Goal: Book appointment/travel/reservation

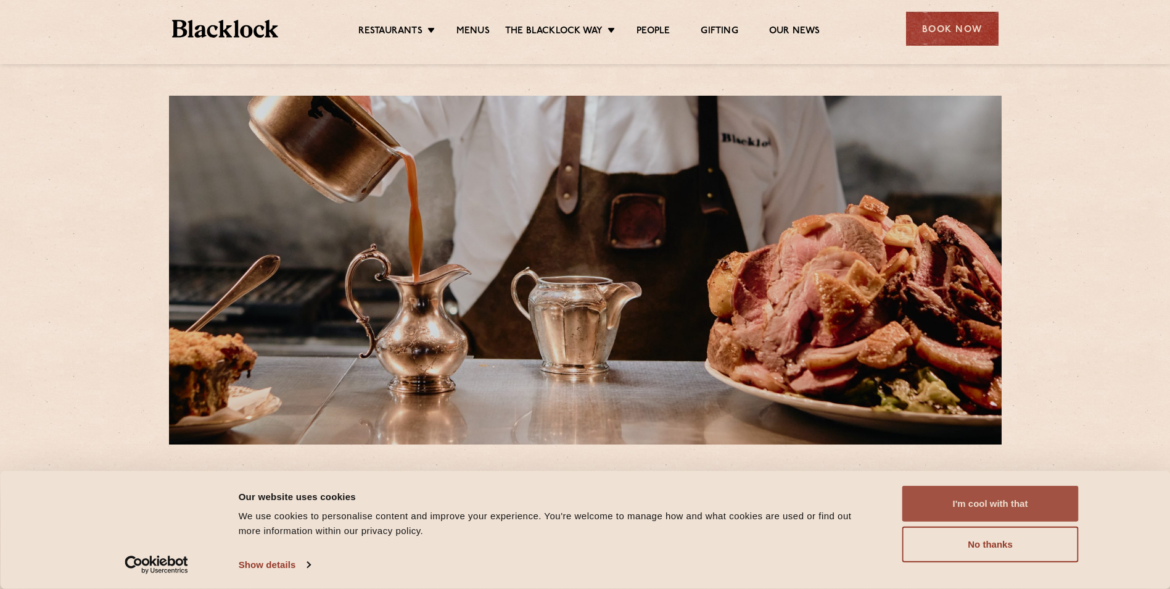
click at [1055, 500] on button "I'm cool with that" at bounding box center [991, 504] width 176 height 36
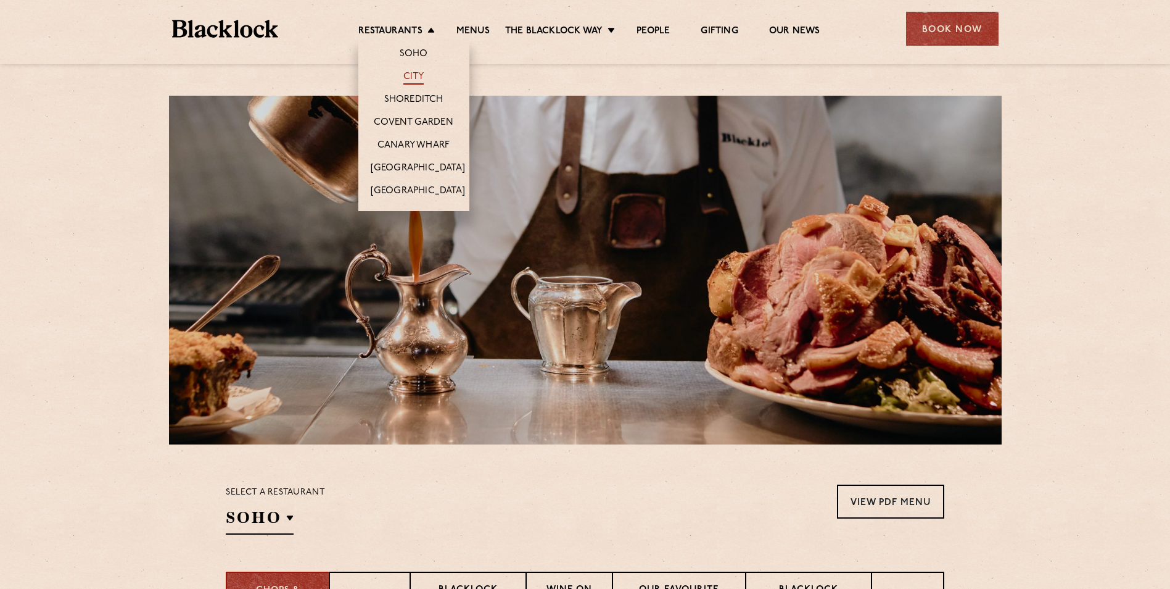
click at [418, 78] on link "City" at bounding box center [414, 78] width 21 height 14
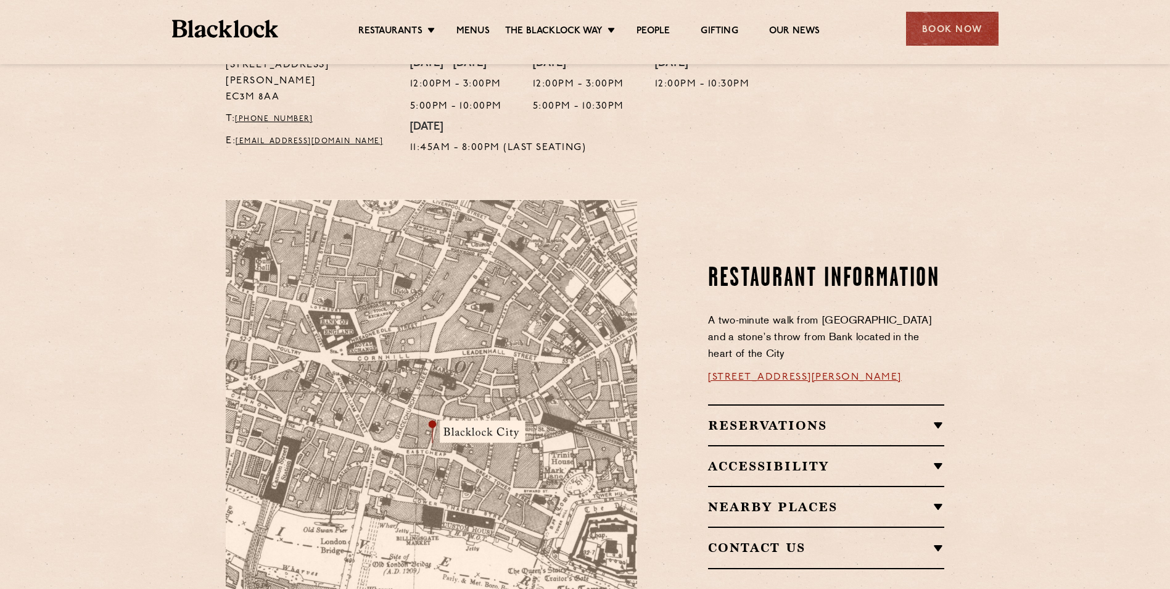
scroll to position [555, 0]
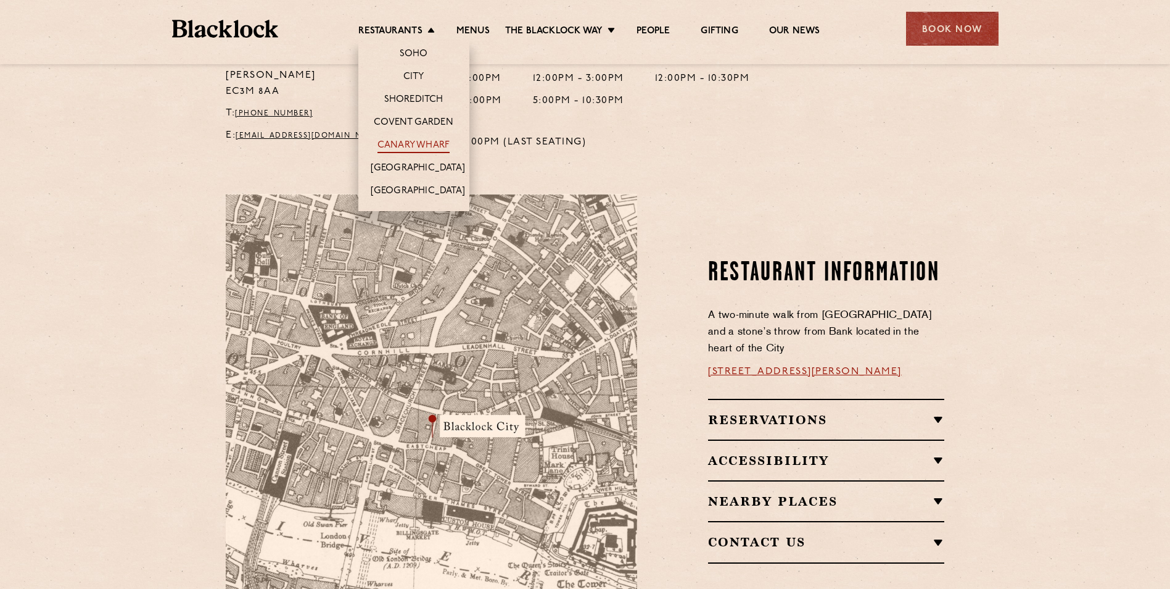
click at [424, 143] on link "Canary Wharf" at bounding box center [414, 146] width 72 height 14
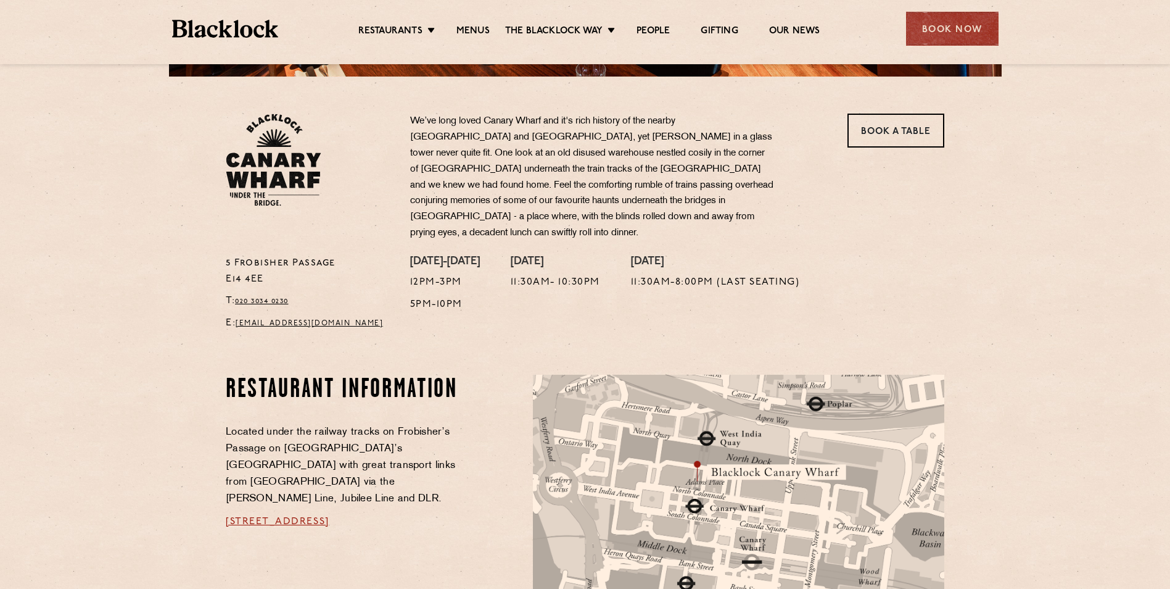
scroll to position [555, 0]
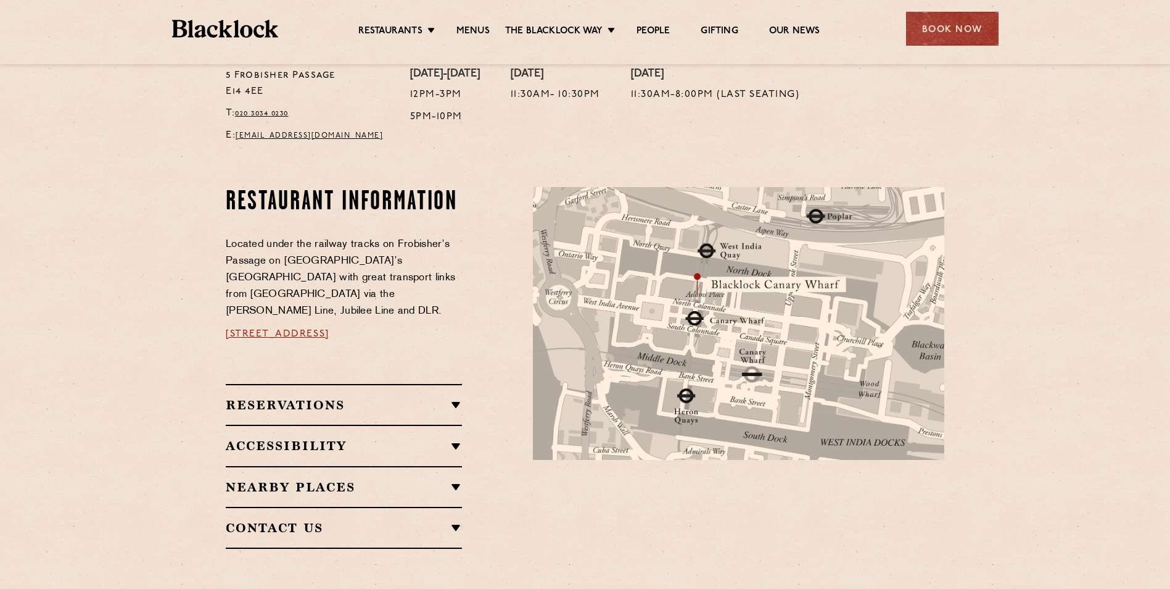
drag, startPoint x: 422, startPoint y: 301, endPoint x: 377, endPoint y: 302, distance: 45.0
click at [377, 326] on p "5 Frobisher Psge, London E14 4AA" at bounding box center [344, 334] width 236 height 17
drag, startPoint x: 377, startPoint y: 302, endPoint x: 387, endPoint y: 302, distance: 9.9
copy span "E14 4AA"
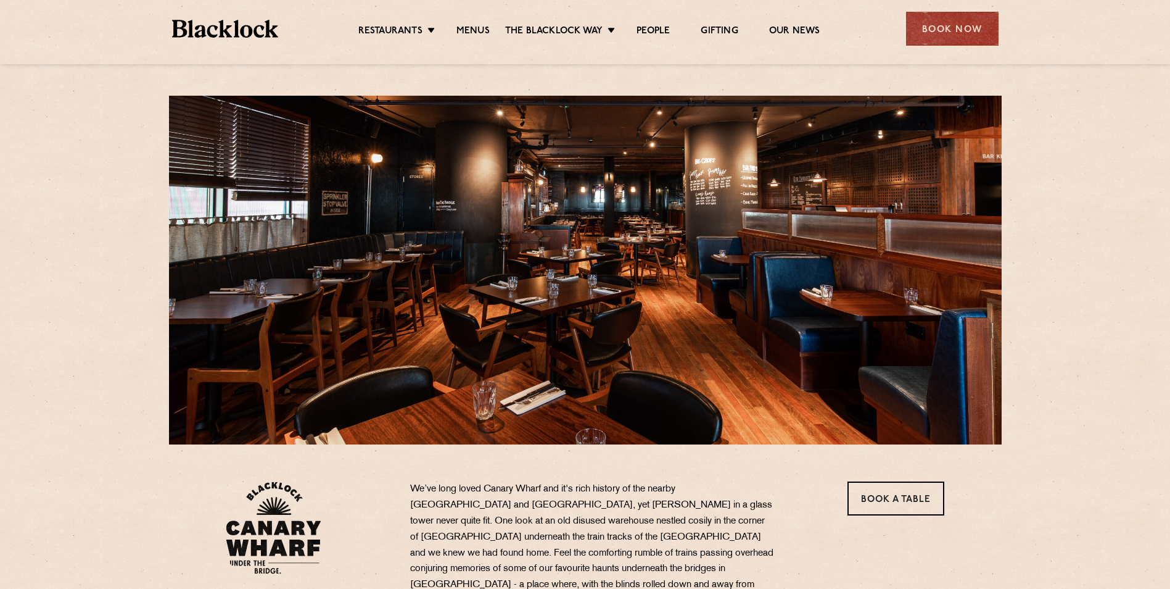
scroll to position [308, 0]
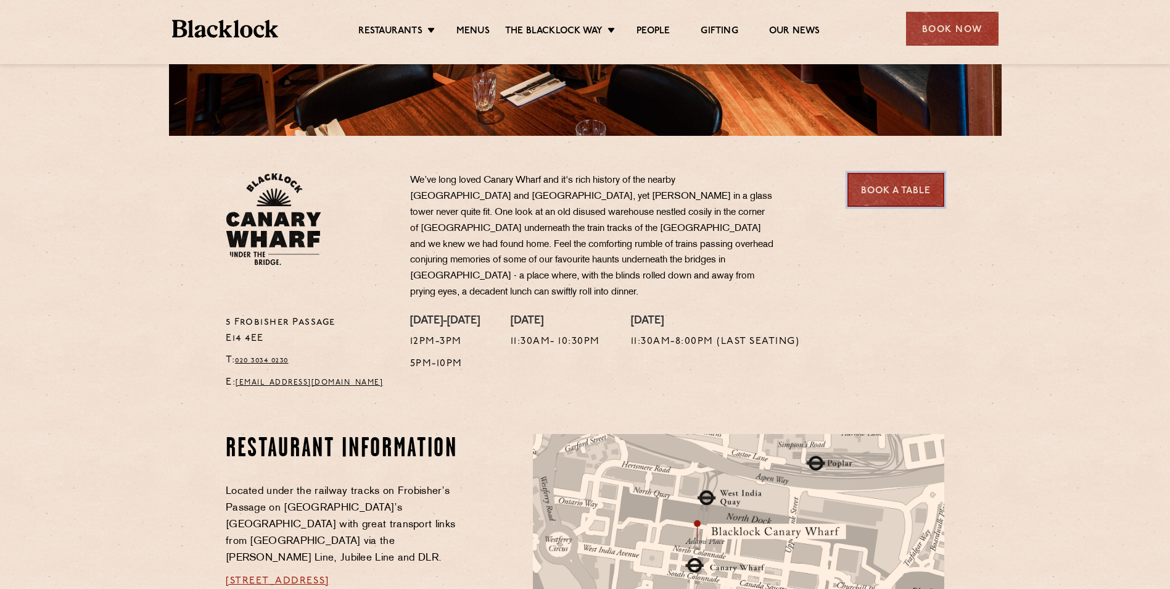
click at [897, 196] on link "Book a Table" at bounding box center [896, 190] width 97 height 34
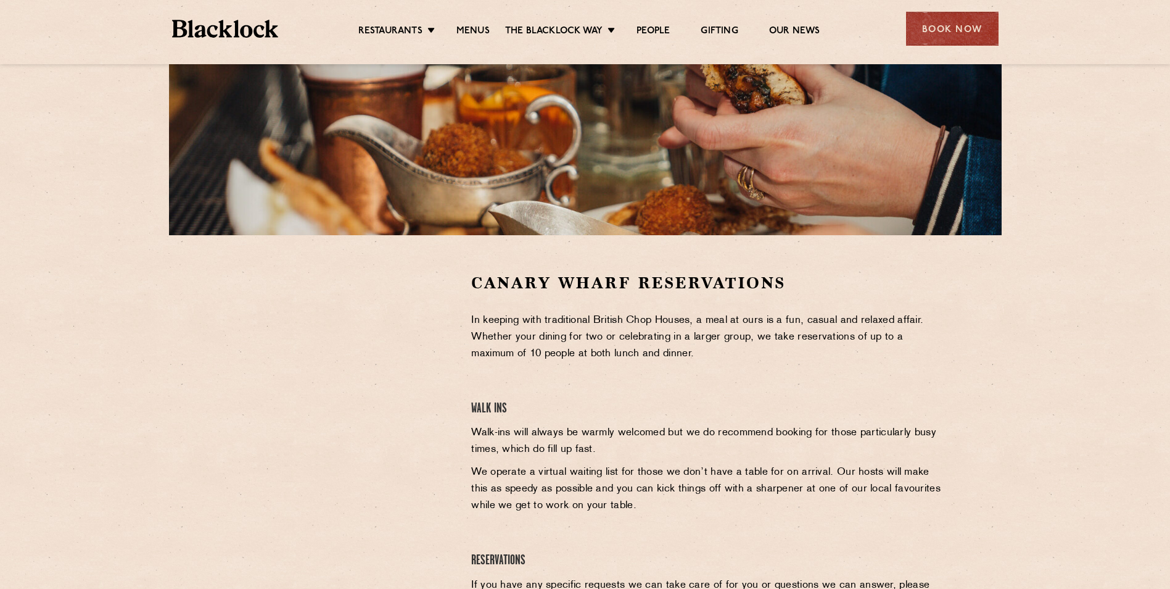
scroll to position [247, 0]
